Goal: Information Seeking & Learning: Learn about a topic

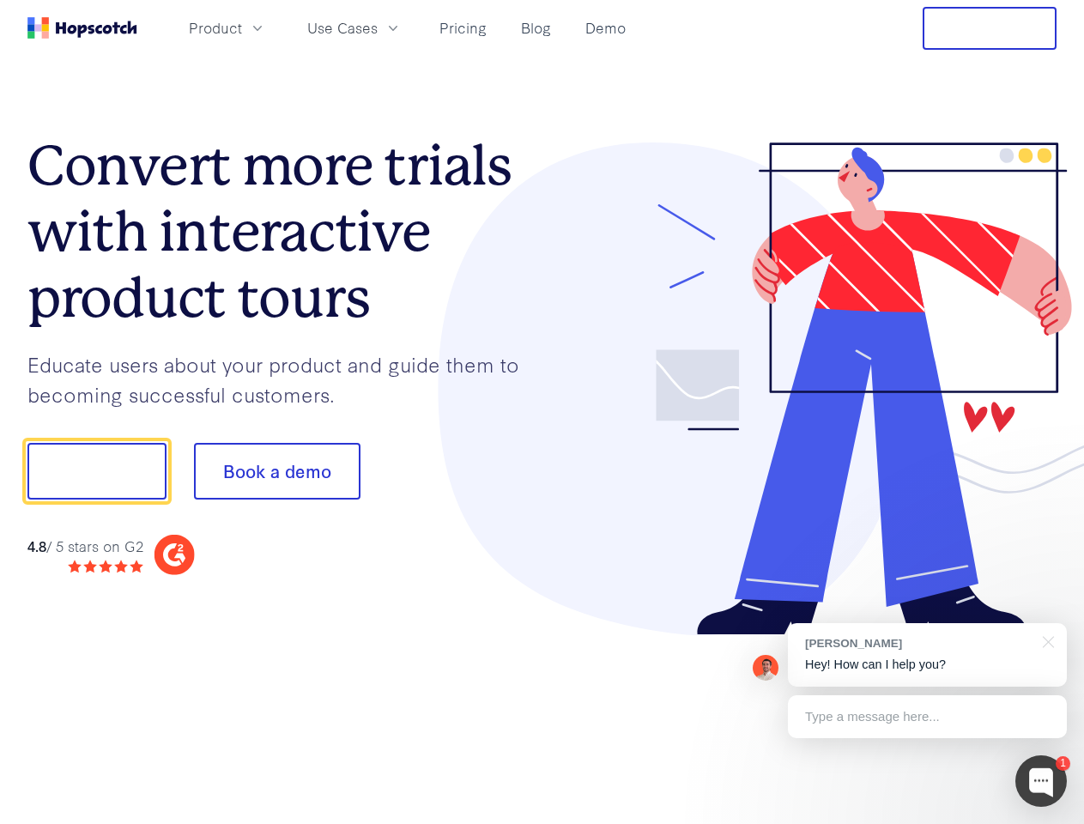
click at [542, 412] on div at bounding box center [799, 388] width 515 height 493
click at [242, 27] on span "Product" at bounding box center [215, 27] width 53 height 21
click at [378, 27] on span "Use Cases" at bounding box center [342, 27] width 70 height 21
click at [990, 28] on button "Free Trial" at bounding box center [990, 28] width 134 height 43
click at [96, 471] on button "Show me!" at bounding box center [96, 471] width 139 height 57
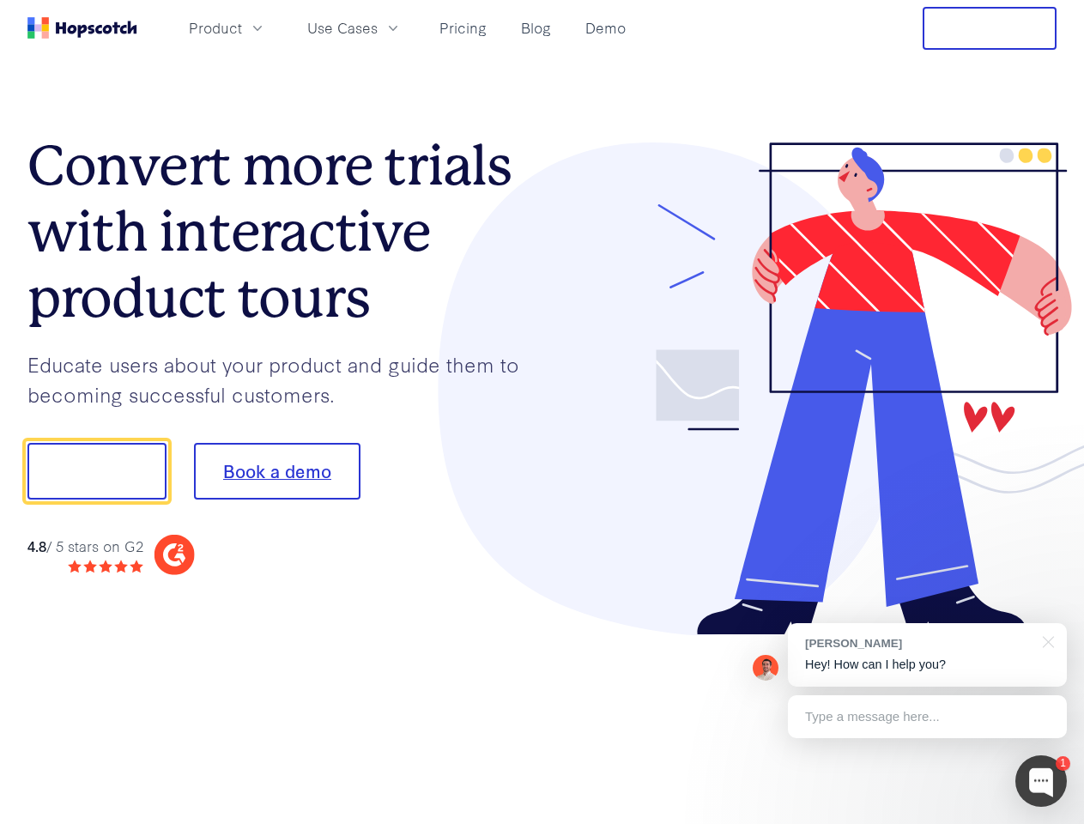
click at [276, 471] on button "Book a demo" at bounding box center [277, 471] width 166 height 57
click at [1041, 781] on div at bounding box center [1040, 780] width 51 height 51
click at [927, 655] on div "[PERSON_NAME] Hey! How can I help you?" at bounding box center [927, 655] width 279 height 64
click at [1045, 640] on div at bounding box center [906, 469] width 322 height 572
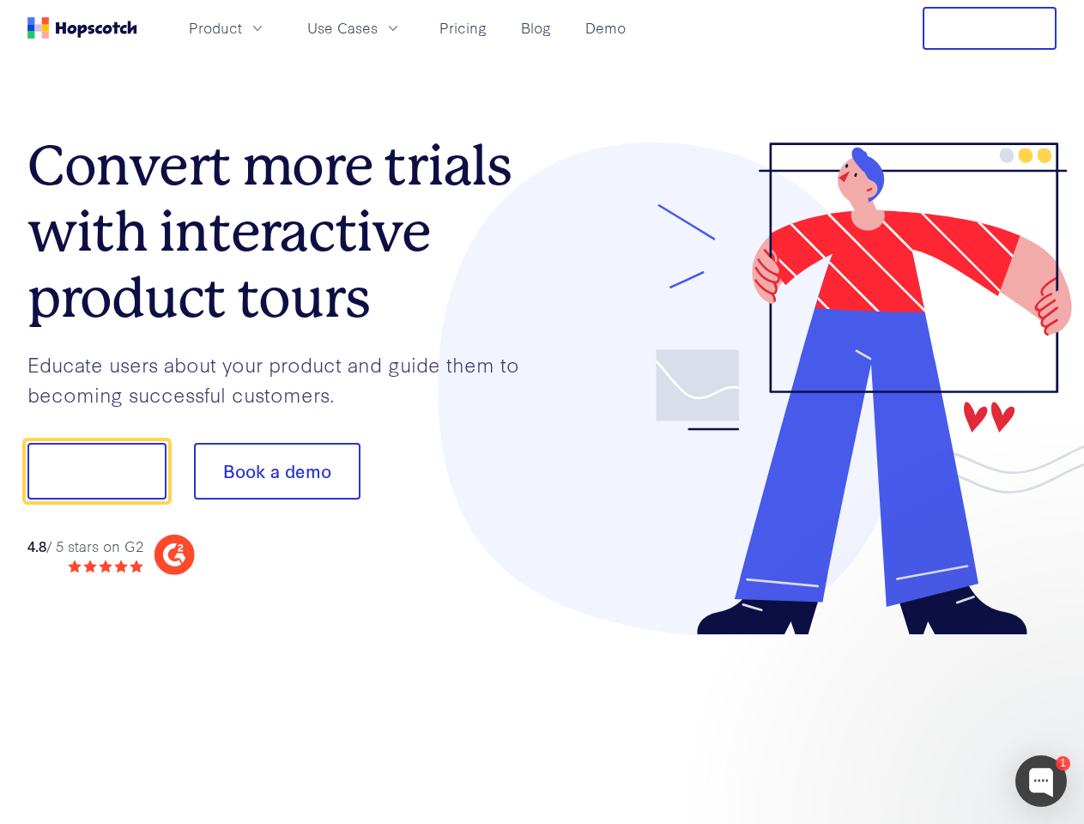
click at [927, 717] on div at bounding box center [906, 584] width 322 height 342
